Goal: Task Accomplishment & Management: Complete application form

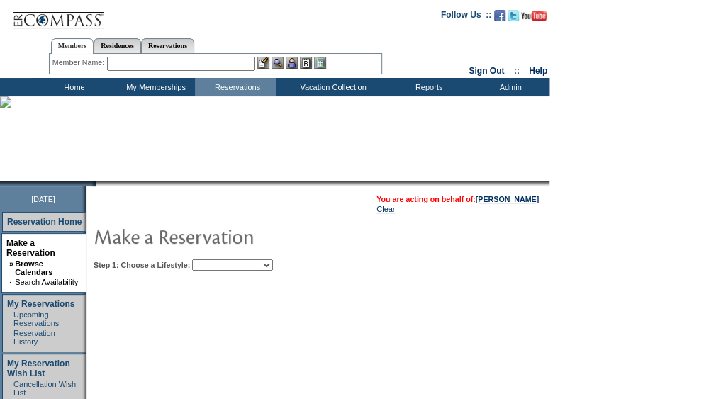
click at [273, 268] on select "Beach Leisure Metropolitan Mountain OIAL for Adventure OIAL for Couples OIAL fo…" at bounding box center [232, 264] width 81 height 11
select select "Beach"
click at [216, 259] on select "Beach Leisure Metropolitan Mountain OIAL for Adventure OIAL for Couples OIAL fo…" at bounding box center [232, 264] width 81 height 11
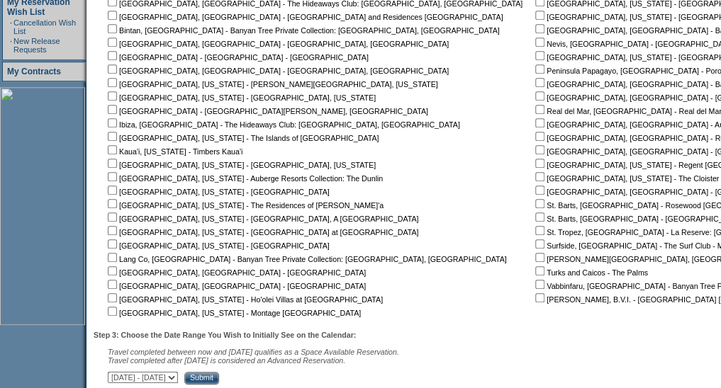
scroll to position [364, 0]
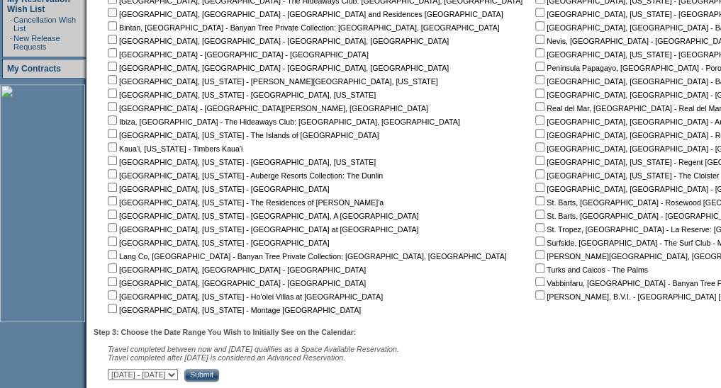
click at [535, 216] on input "checkbox" at bounding box center [539, 214] width 9 height 9
drag, startPoint x: 429, startPoint y: 216, endPoint x: 382, endPoint y: 219, distance: 47.6
click at [382, 219] on td "[GEOGRAPHIC_DATA], [GEOGRAPHIC_DATA] - The Abaco Club on [GEOGRAPHIC_DATA] [GEO…" at bounding box center [318, 140] width 426 height 350
click at [535, 213] on input "checkbox" at bounding box center [539, 214] width 9 height 9
checkbox input "false"
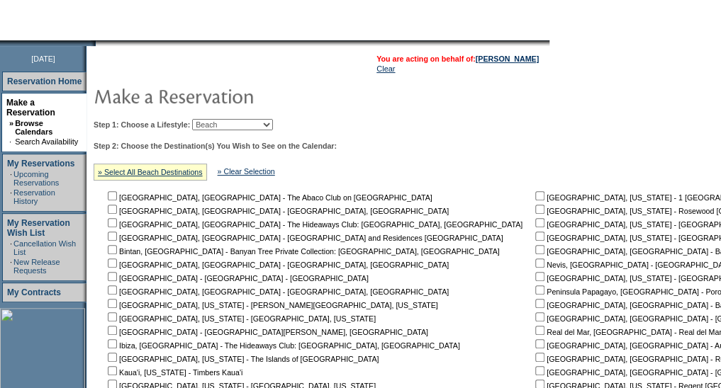
scroll to position [140, 0]
click at [203, 170] on link "» Select All Beach Destinations" at bounding box center [150, 173] width 105 height 9
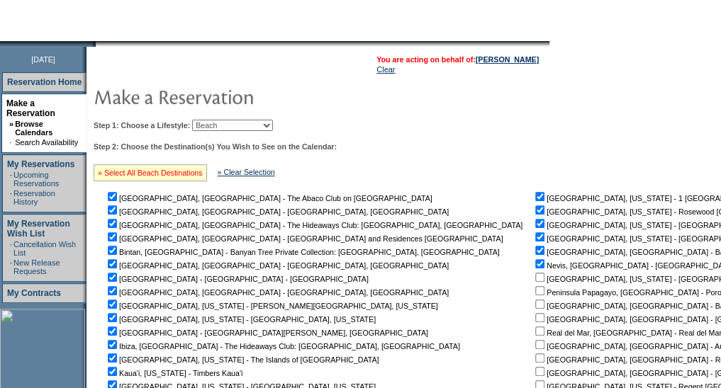
checkbox input "true"
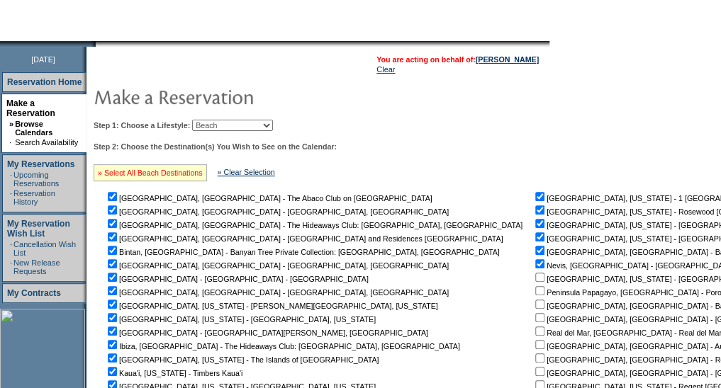
checkbox input "true"
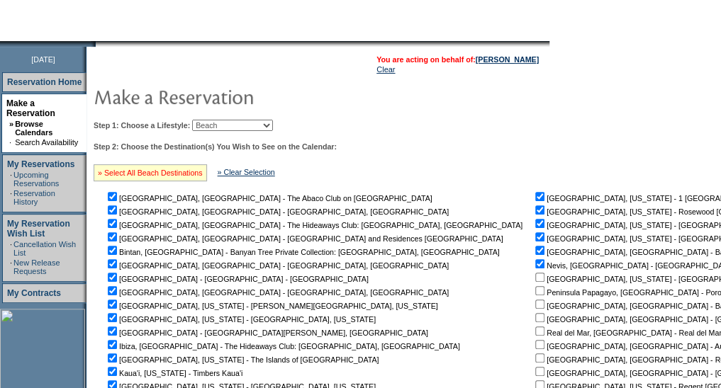
checkbox input "true"
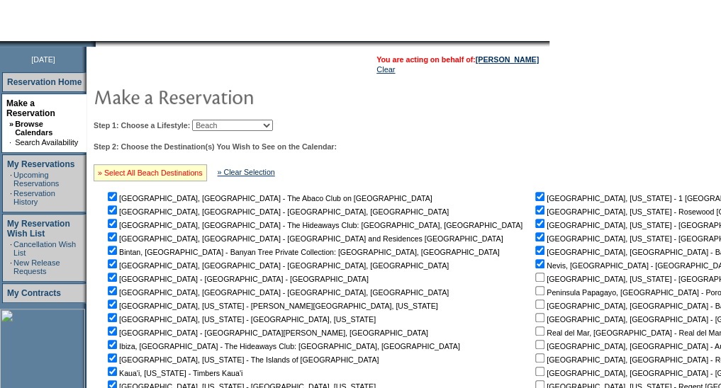
checkbox input "true"
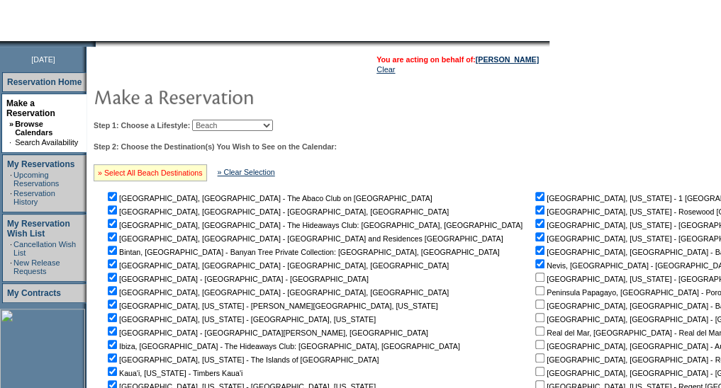
checkbox input "true"
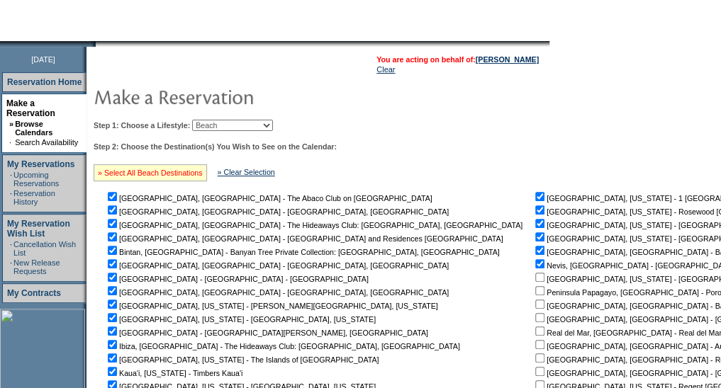
checkbox input "true"
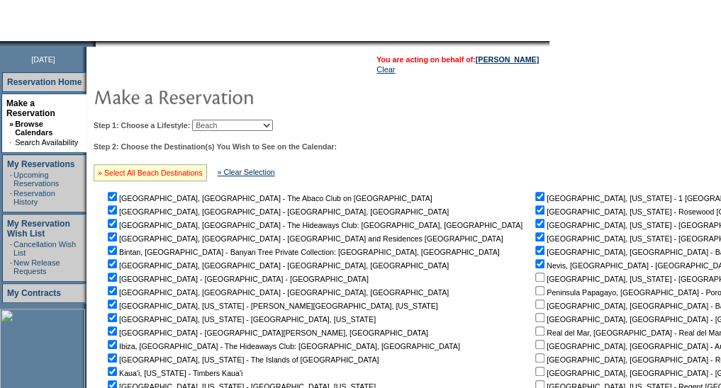
checkbox input "true"
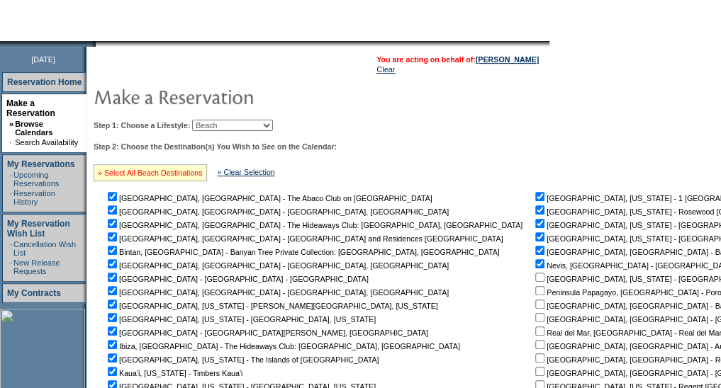
checkbox input "true"
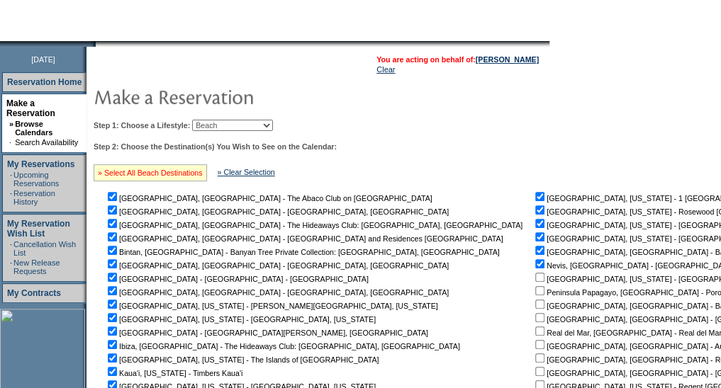
checkbox input "true"
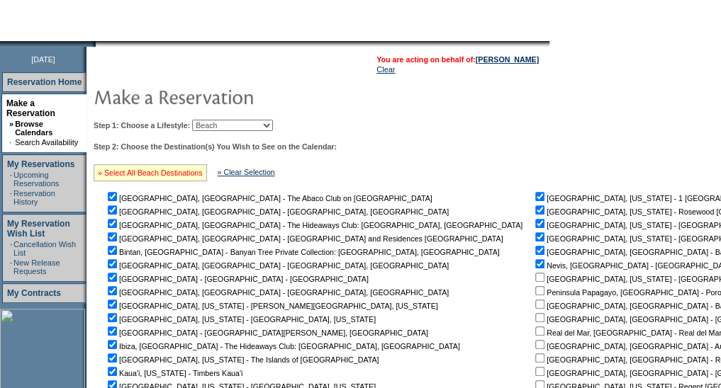
checkbox input "true"
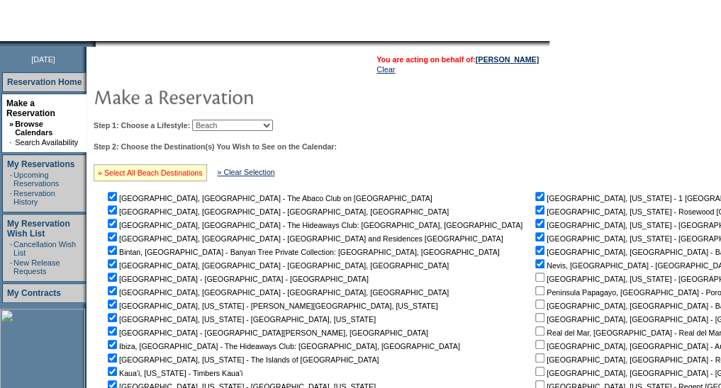
checkbox input "true"
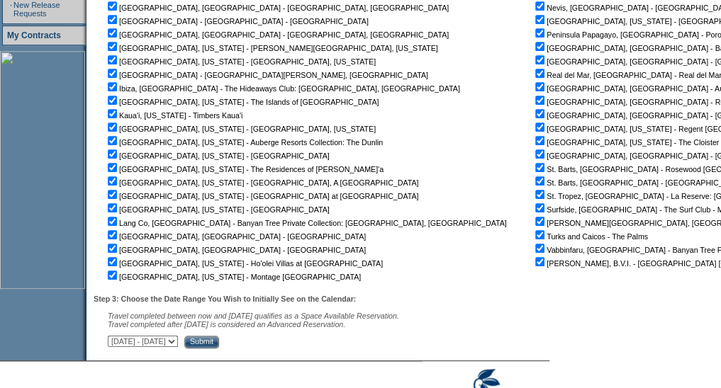
scroll to position [465, 0]
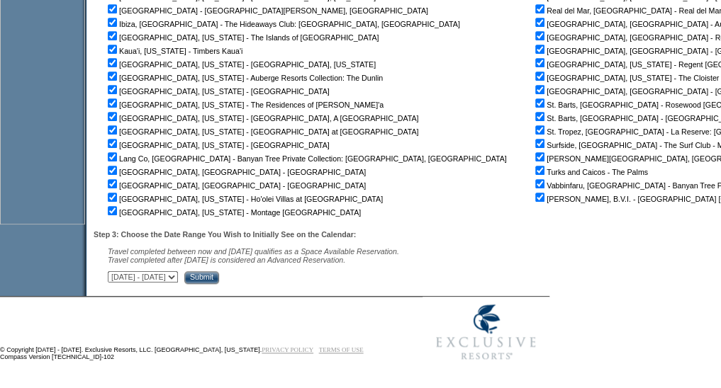
click at [219, 280] on input "Submit" at bounding box center [201, 277] width 35 height 13
